Goal: Task Accomplishment & Management: Manage account settings

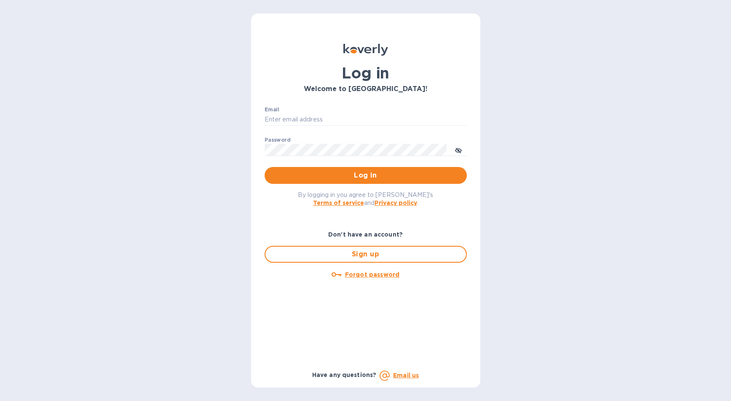
type input "b@[DOMAIN_NAME]"
click at [426, 185] on div "By logging in you agree to [PERSON_NAME]'s Terms of service and Privacy policy ." at bounding box center [366, 198] width 216 height 29
click at [431, 178] on span "Log in" at bounding box center [365, 175] width 189 height 10
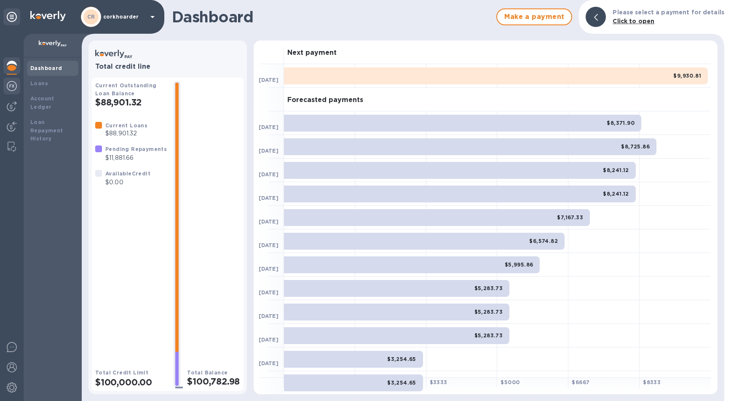
click at [6, 91] on div at bounding box center [11, 87] width 17 height 19
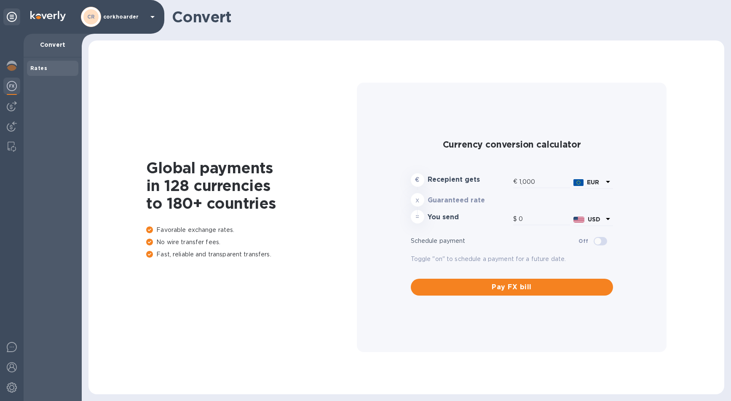
type input "1,184.07"
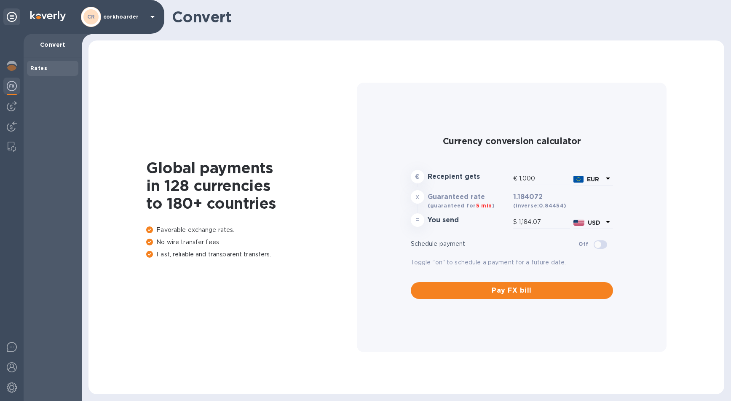
click at [8, 97] on div at bounding box center [12, 217] width 24 height 367
click at [10, 104] on img at bounding box center [12, 106] width 10 height 10
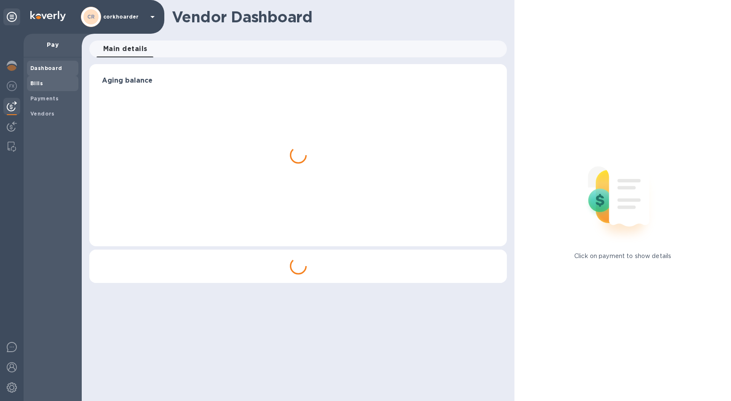
click at [43, 85] on span "Bills" at bounding box center [52, 83] width 45 height 8
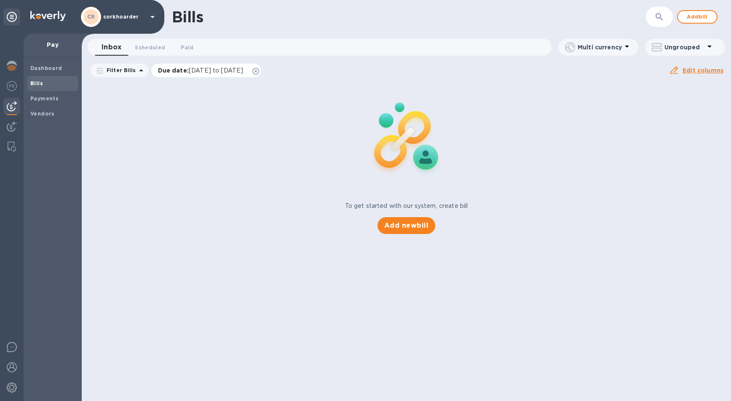
click at [259, 71] on icon at bounding box center [255, 71] width 7 height 7
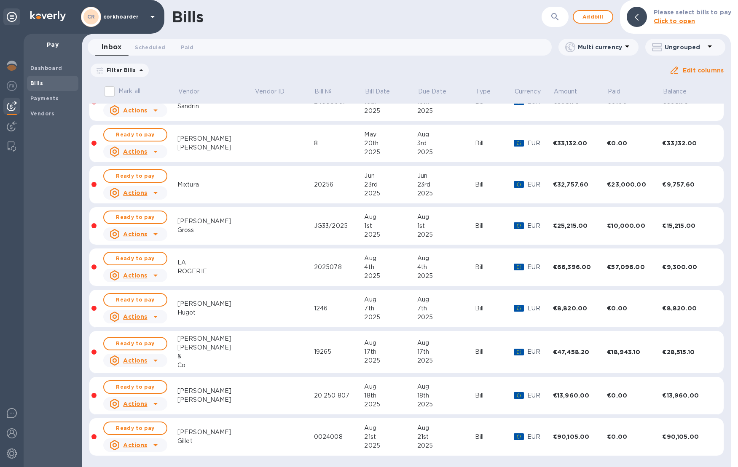
scroll to position [144, 0]
